Goal: Task Accomplishment & Management: Use online tool/utility

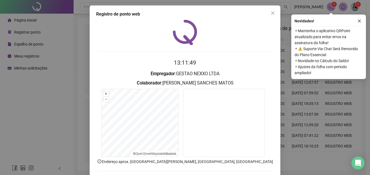
scroll to position [26, 0]
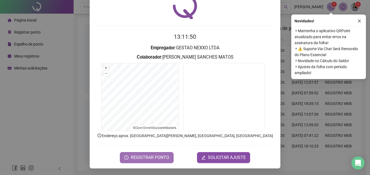
click at [145, 156] on span "REGISTRAR PONTO" at bounding box center [150, 157] width 38 height 7
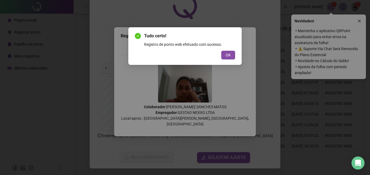
click at [224, 53] on button "OK" at bounding box center [228, 55] width 14 height 9
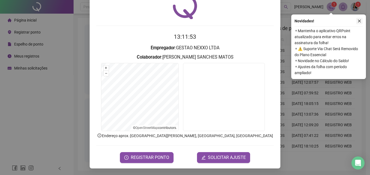
click at [362, 19] on button "button" at bounding box center [359, 21] width 7 height 7
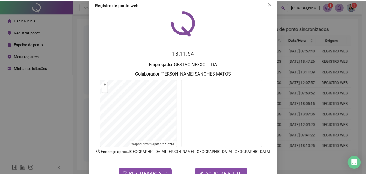
scroll to position [0, 0]
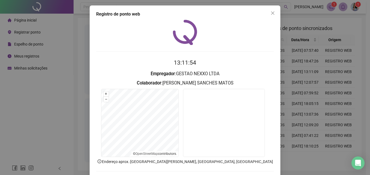
click at [271, 14] on icon "close" at bounding box center [272, 12] width 3 height 3
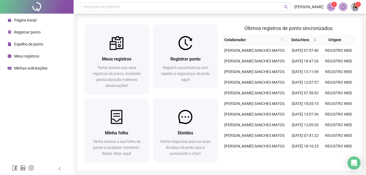
click at [30, 57] on span "Meus registros" at bounding box center [26, 56] width 25 height 4
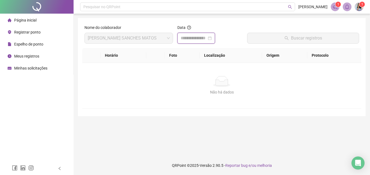
click at [191, 37] on input at bounding box center [194, 38] width 26 height 7
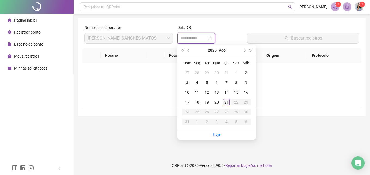
type input "**********"
click at [227, 100] on div "21" at bounding box center [226, 102] width 7 height 7
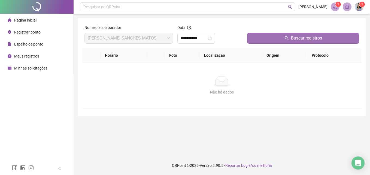
click at [291, 42] on button "Buscar registros" at bounding box center [303, 38] width 112 height 11
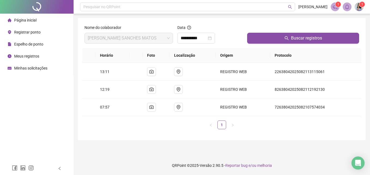
click at [32, 21] on span "Página inicial" at bounding box center [25, 20] width 22 height 4
